Goal: Obtain resource: Download file/media

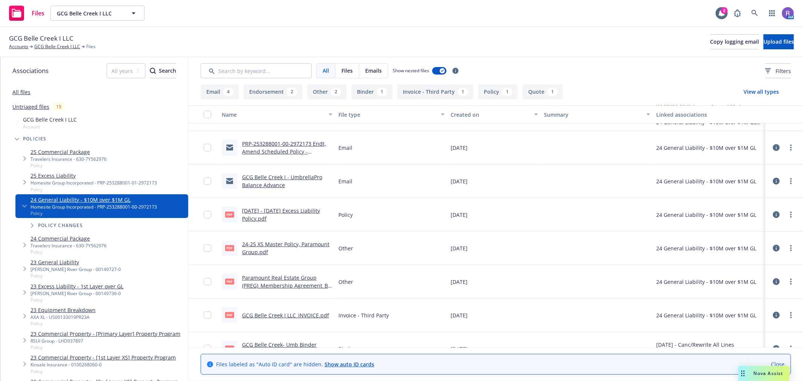
scroll to position [167, 0]
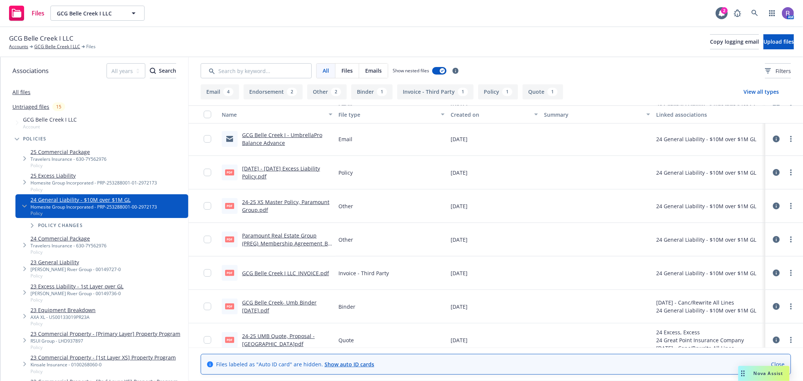
click at [254, 204] on link "24-25 XS Master Policy, Paramount Group.pdf" at bounding box center [285, 205] width 87 height 15
click at [284, 245] on link "Paramount Real Estate Group (PREG)_Membership Agreement_By Laws_OFFER_[DATE].pdf" at bounding box center [286, 243] width 88 height 23
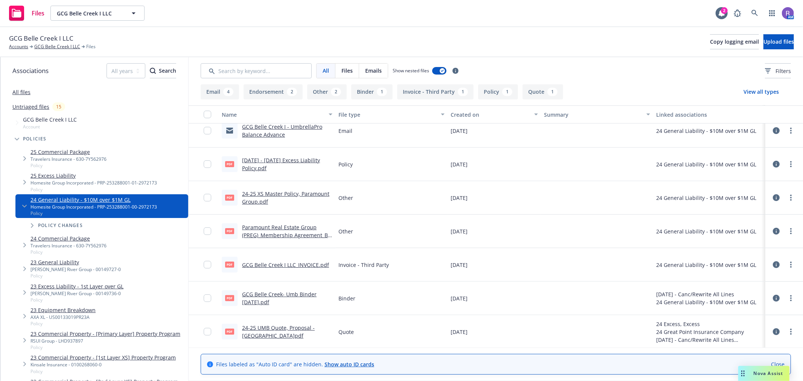
scroll to position [176, 0]
click at [305, 292] on link "GCG Belle Creek- Umb Binder [DATE].pdf" at bounding box center [279, 297] width 74 height 15
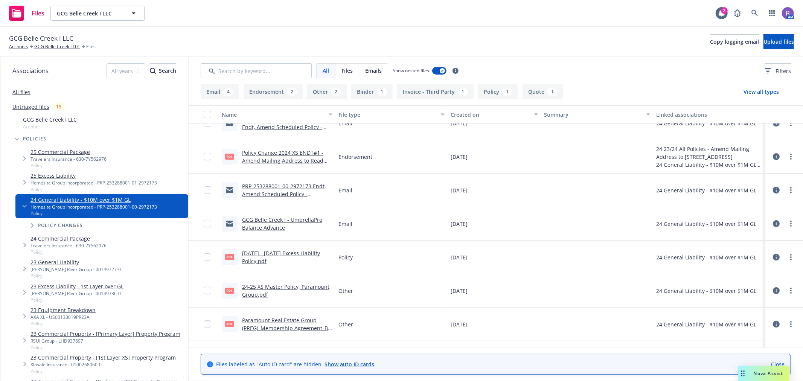
scroll to position [125, 0]
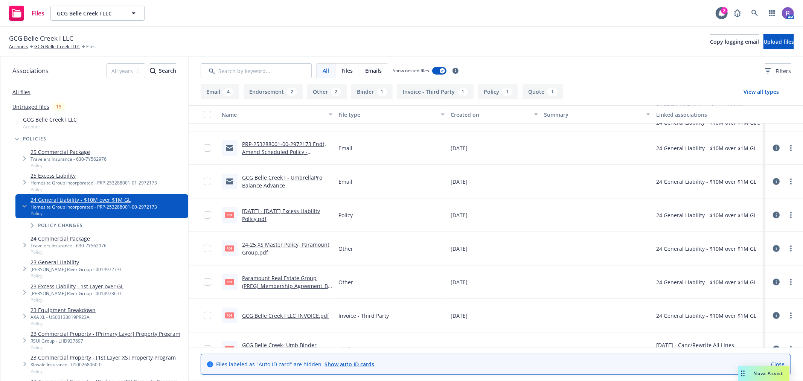
click at [298, 285] on link "Paramount Real Estate Group (PREG)_Membership Agreement_By Laws_OFFER_[DATE].pdf" at bounding box center [286, 285] width 88 height 23
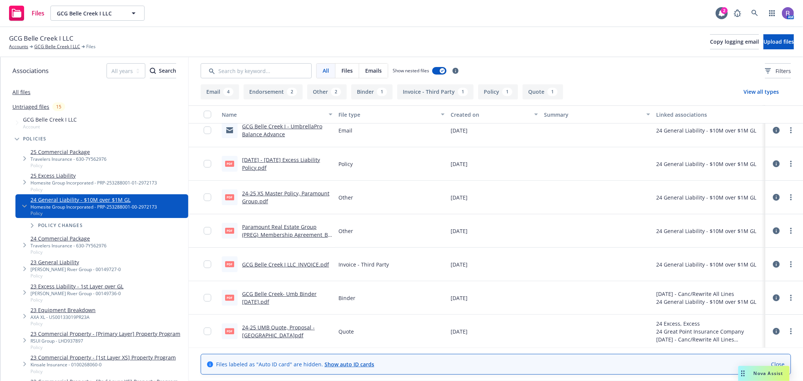
scroll to position [176, 0]
click at [53, 48] on link "GCG Belle Creek I LLC" at bounding box center [57, 46] width 46 height 7
